Goal: Find specific page/section: Find specific page/section

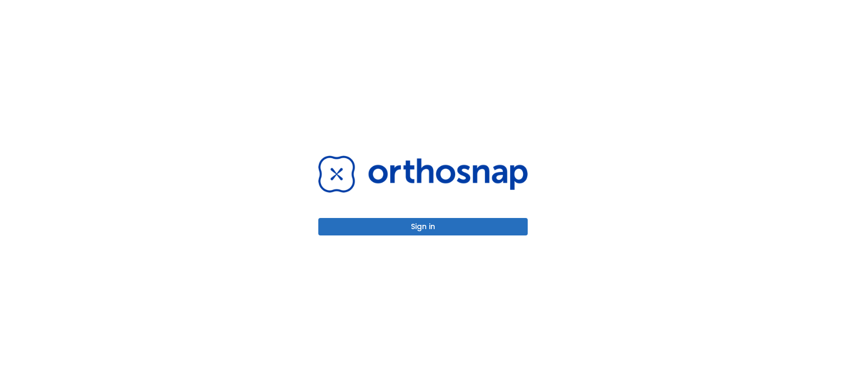
click at [431, 227] on button "Sign in" at bounding box center [422, 226] width 209 height 17
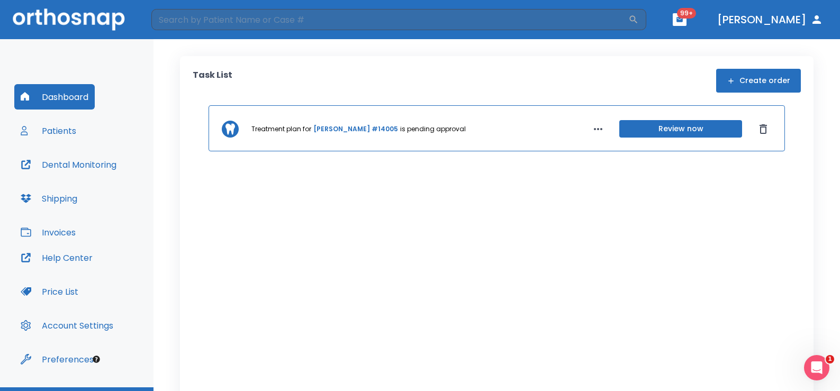
click at [47, 134] on button "Patients" at bounding box center [48, 130] width 68 height 25
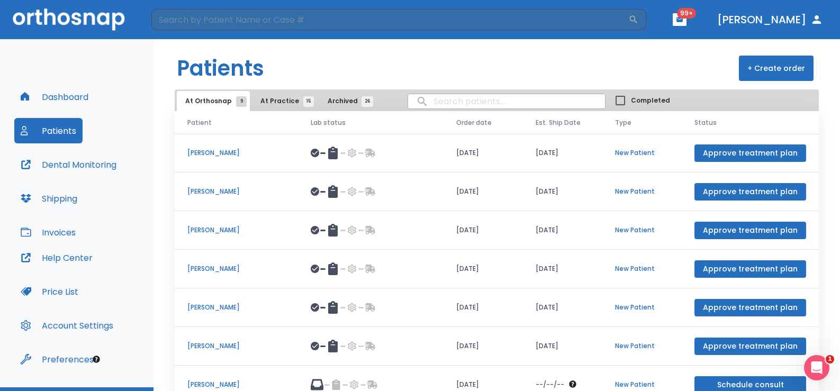
click at [279, 94] on button "At Practice 15" at bounding box center [284, 101] width 65 height 20
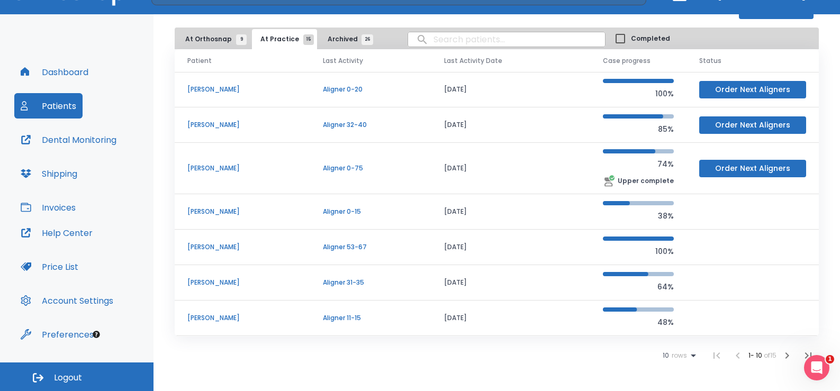
click at [340, 35] on span "Archived 26" at bounding box center [347, 39] width 40 height 10
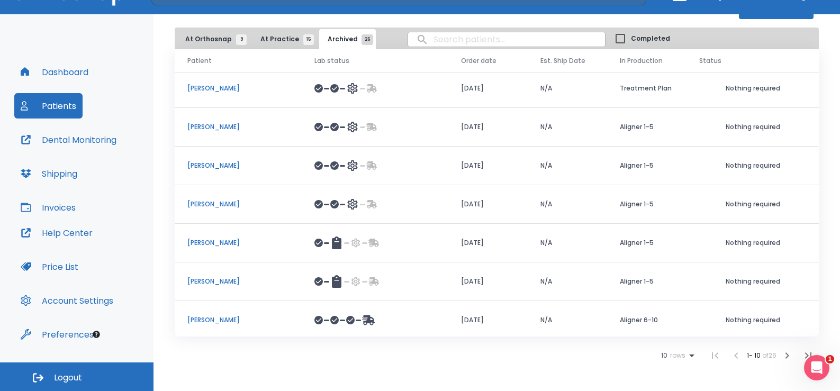
scroll to position [122, 0]
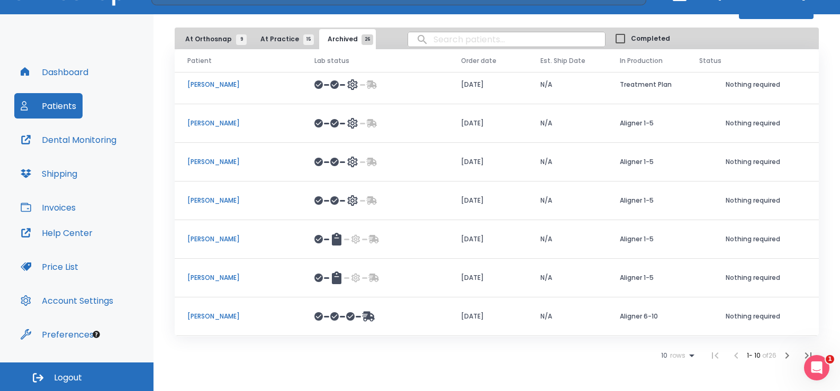
click at [780, 356] on icon "button" at bounding box center [786, 355] width 13 height 13
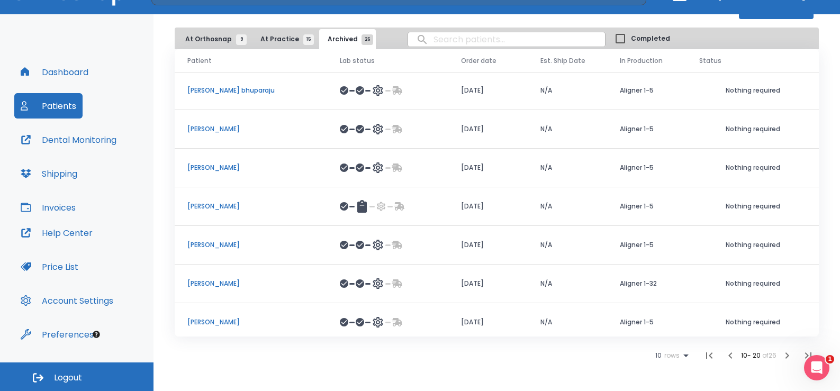
scroll to position [122, 0]
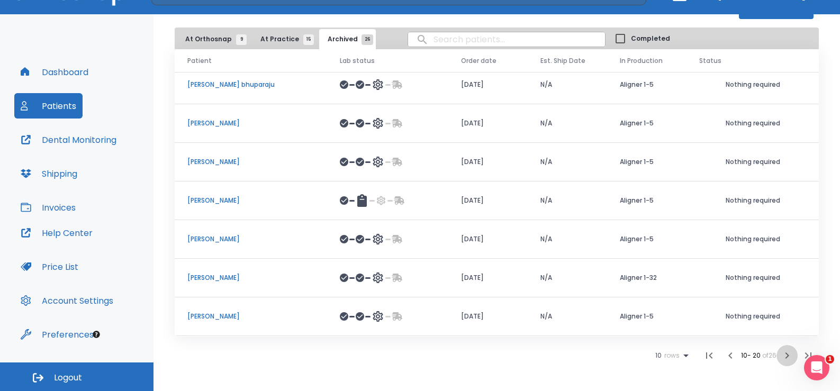
click at [784, 358] on icon "button" at bounding box center [786, 355] width 13 height 13
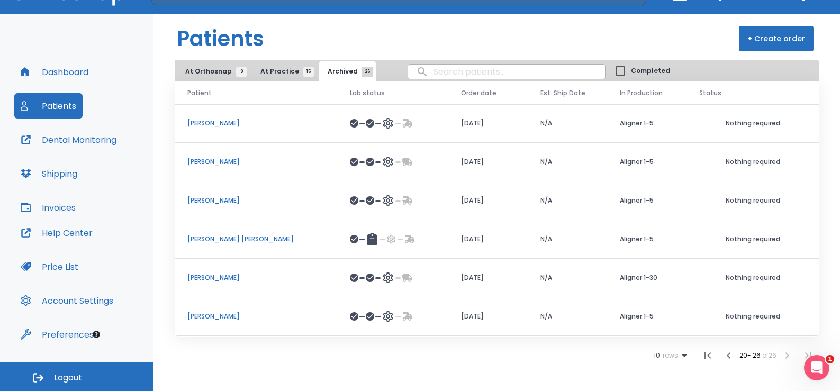
scroll to position [5, 0]
click at [199, 71] on span "At Orthosnap 9" at bounding box center [213, 72] width 56 height 10
